Goal: Task Accomplishment & Management: Complete application form

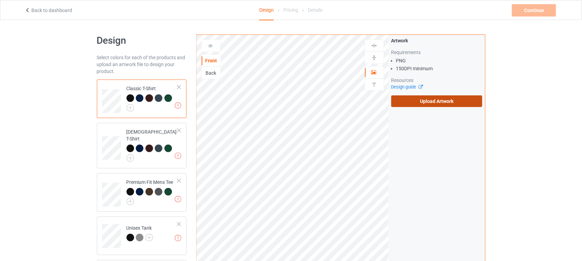
click at [442, 106] on label "Upload Artwork" at bounding box center [436, 102] width 91 height 12
click at [0, 0] on input "Upload Artwork" at bounding box center [0, 0] width 0 height 0
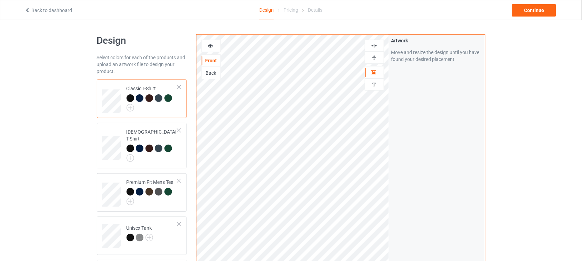
click at [211, 42] on icon at bounding box center [211, 44] width 6 height 5
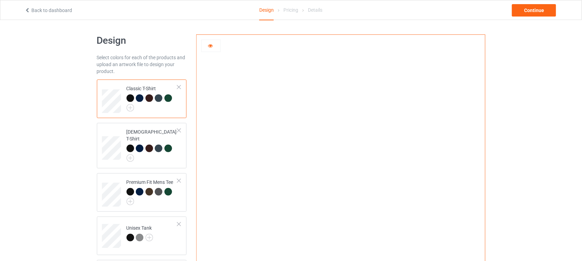
click at [210, 47] on icon at bounding box center [211, 44] width 6 height 5
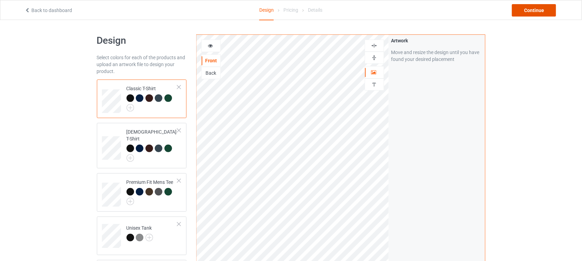
click at [537, 9] on div "Continue" at bounding box center [534, 10] width 44 height 12
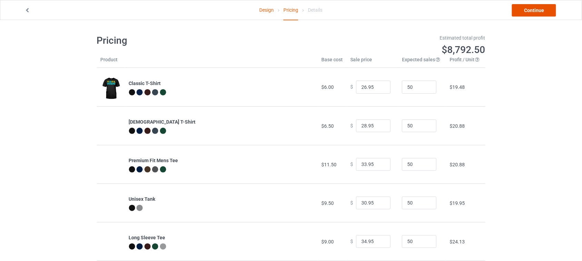
click at [534, 8] on link "Continue" at bounding box center [534, 10] width 44 height 12
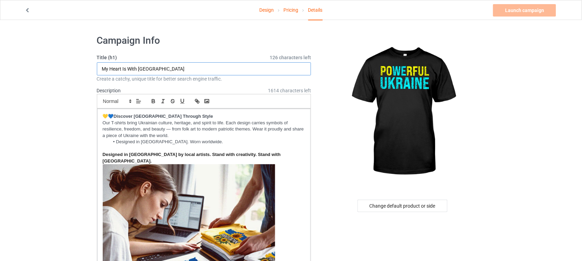
drag, startPoint x: 191, startPoint y: 67, endPoint x: 14, endPoint y: 68, distance: 177.3
drag, startPoint x: 148, startPoint y: 69, endPoint x: 18, endPoint y: 70, distance: 130.0
type input "Powerful [GEOGRAPHIC_DATA]"
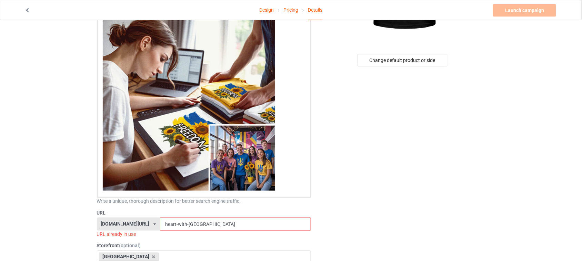
scroll to position [172, 0]
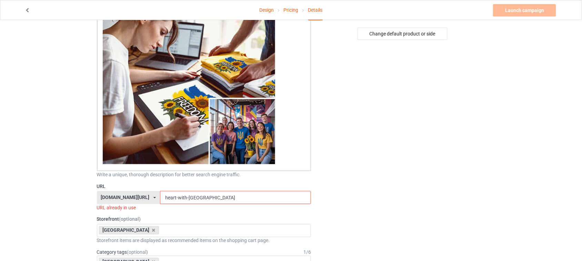
drag, startPoint x: 202, startPoint y: 191, endPoint x: 109, endPoint y: 191, distance: 93.1
click at [107, 191] on div "[DOMAIN_NAME][URL] [DOMAIN_NAME][URL] [DOMAIN_NAME][URL] 6273c5abfddeea00434baf…" at bounding box center [204, 197] width 215 height 13
paste input "Powerful U"
click at [175, 192] on input "Powerful [GEOGRAPHIC_DATA]" at bounding box center [235, 197] width 151 height 13
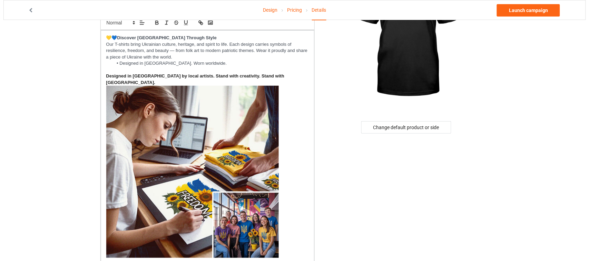
scroll to position [0, 0]
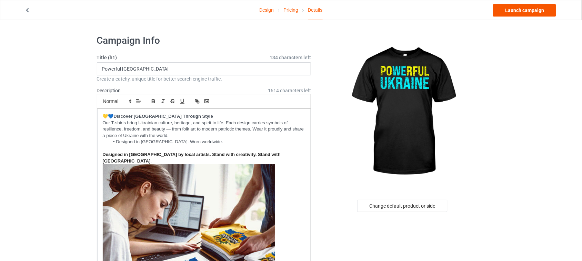
type input "powerful-[GEOGRAPHIC_DATA]"
click at [535, 7] on link "Launch campaign" at bounding box center [524, 10] width 63 height 12
